Goal: Information Seeking & Learning: Understand process/instructions

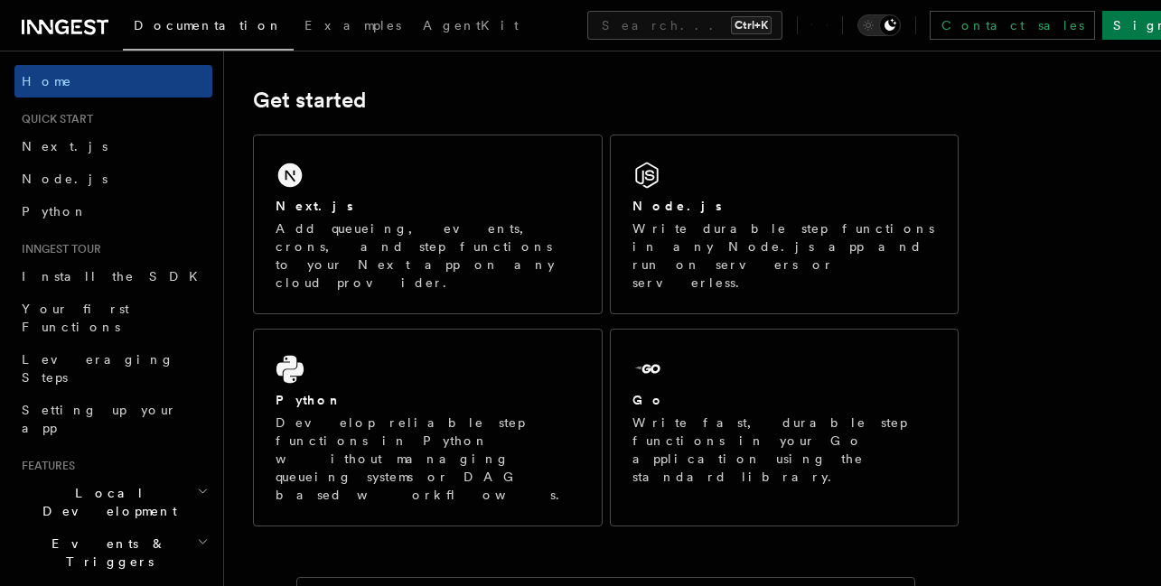
scroll to position [245, 0]
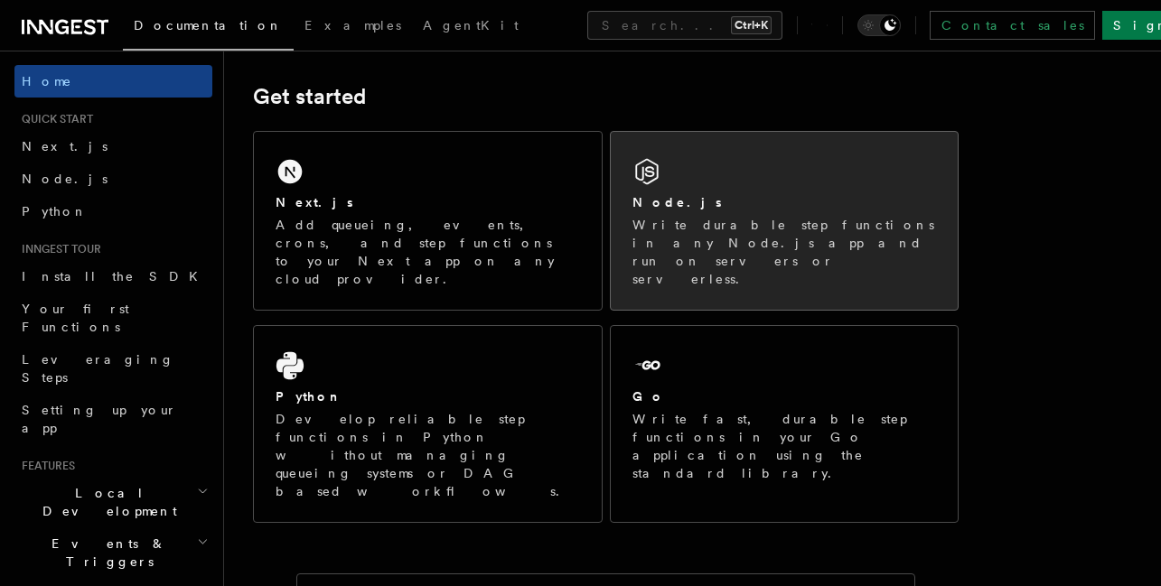
click at [702, 233] on p "Write durable step functions in any Node.js app and run on servers or serverles…" at bounding box center [785, 252] width 305 height 72
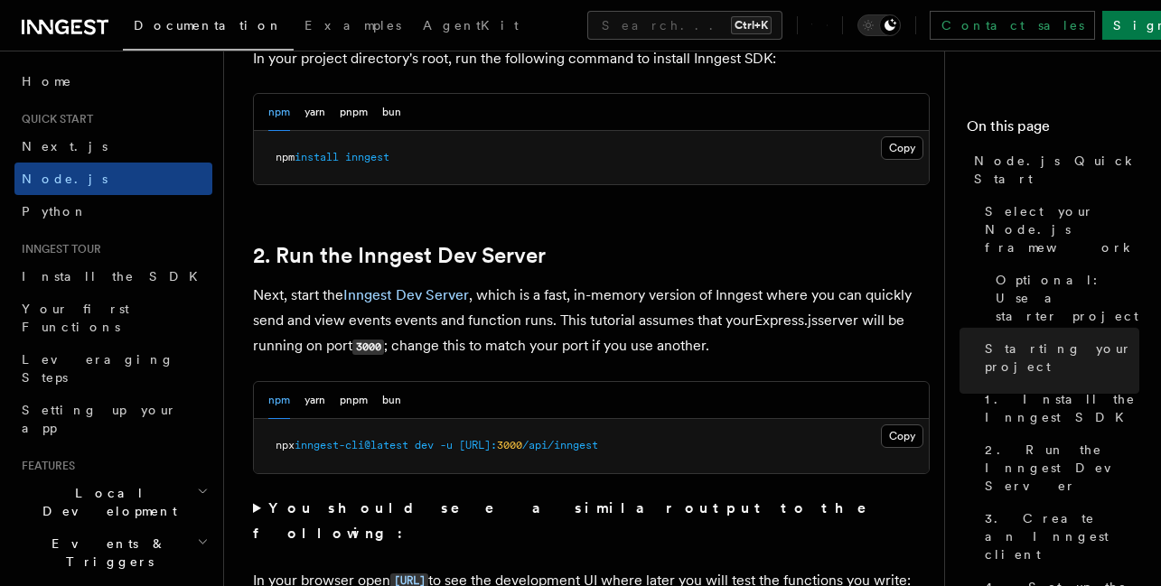
scroll to position [1136, 0]
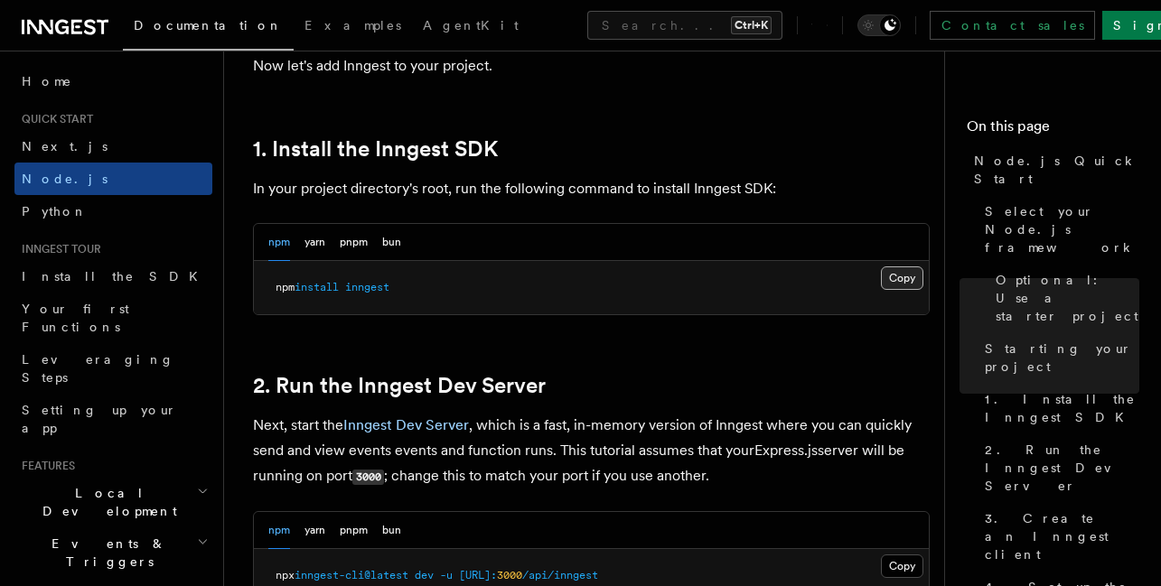
click at [896, 285] on button "Copy Copied" at bounding box center [902, 278] width 42 height 23
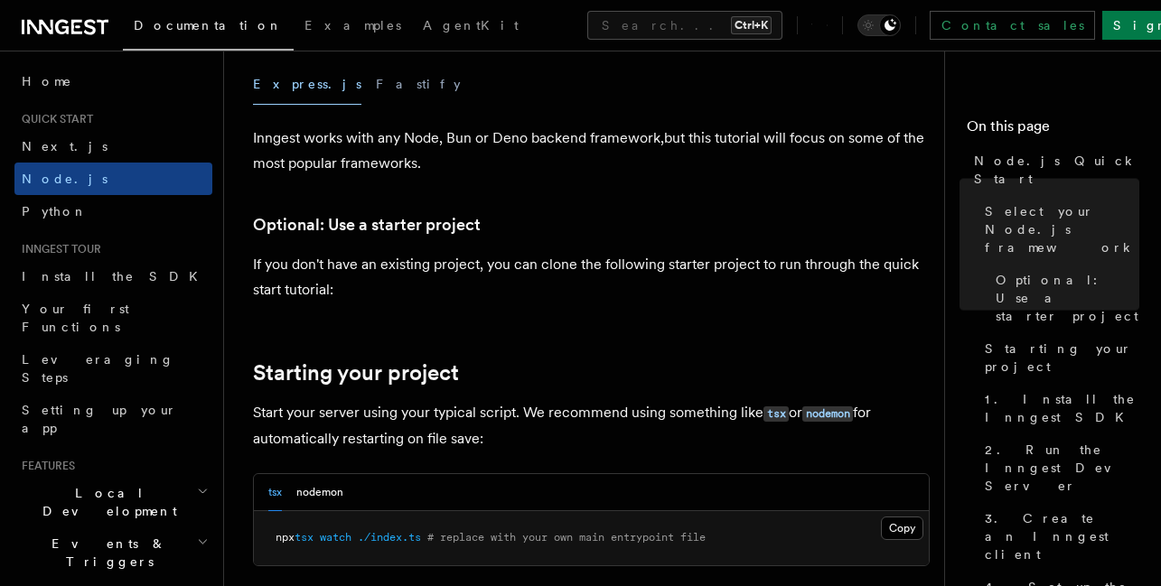
scroll to position [1634, 0]
